Goal: Find specific page/section: Find specific page/section

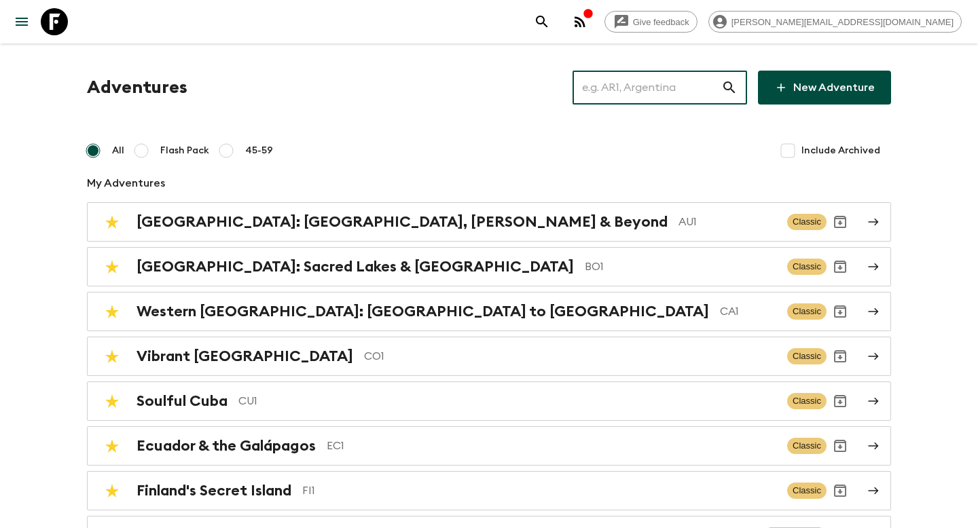
click at [645, 96] on input "text" at bounding box center [646, 88] width 149 height 38
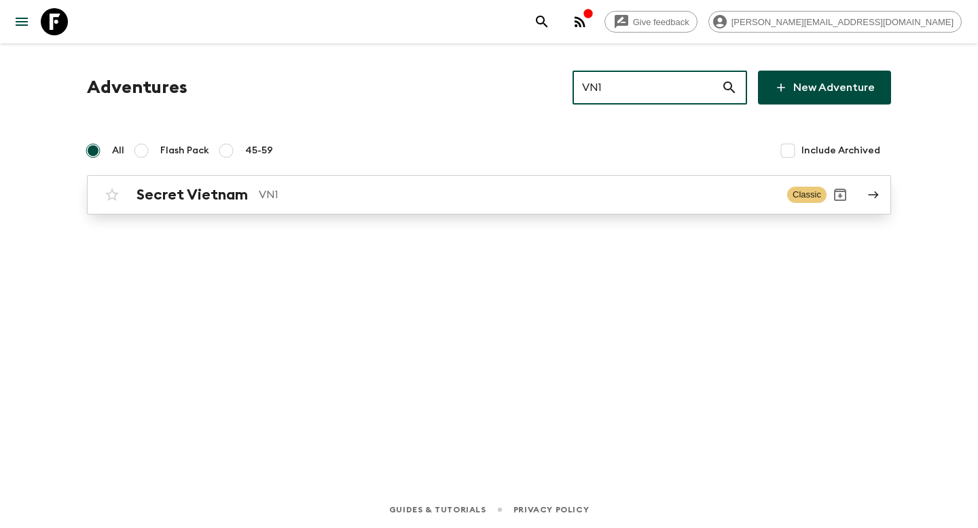
type input "VN1"
click at [407, 198] on p "VN1" at bounding box center [517, 195] width 517 height 16
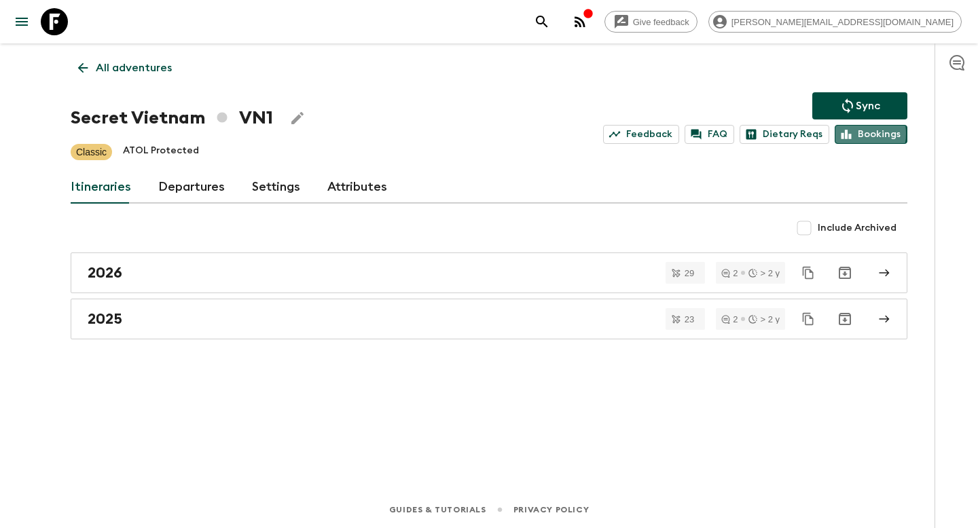
click at [846, 134] on icon at bounding box center [846, 134] width 12 height 12
